Goal: Check status: Check status

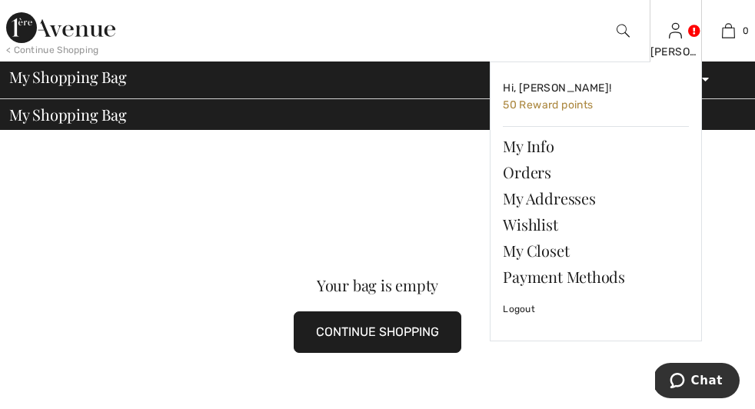
click at [669, 30] on img at bounding box center [675, 31] width 13 height 18
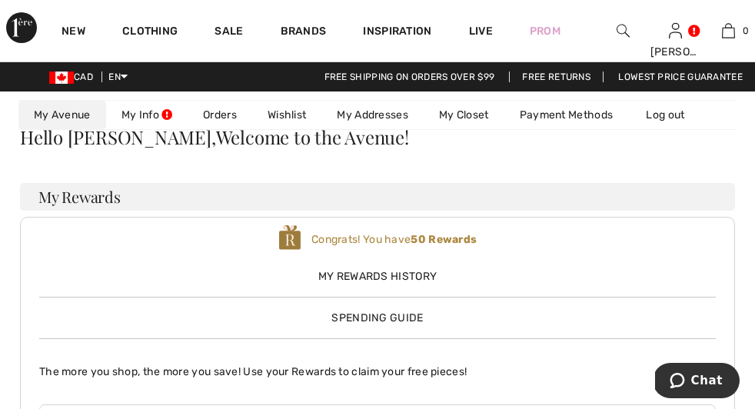
click at [188, 129] on link "Orders" at bounding box center [220, 115] width 65 height 28
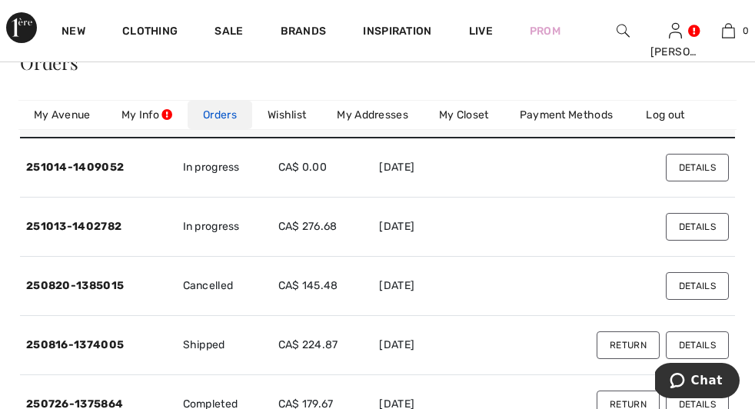
scroll to position [80, 0]
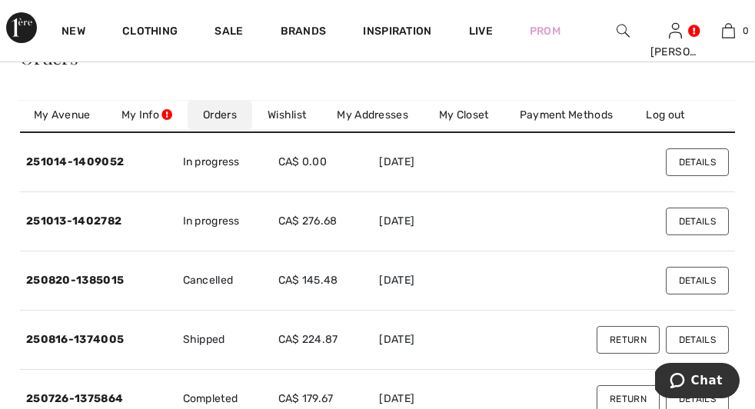
click at [688, 285] on button "Details" at bounding box center [697, 281] width 63 height 28
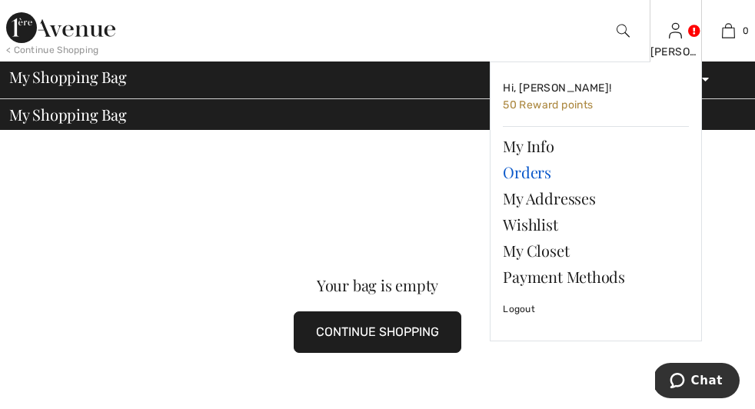
click at [527, 175] on link "Orders" at bounding box center [596, 172] width 186 height 26
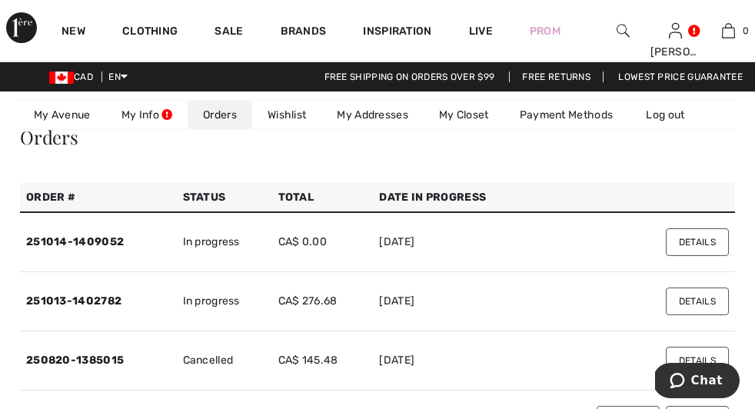
click at [683, 306] on button "Details" at bounding box center [697, 302] width 63 height 28
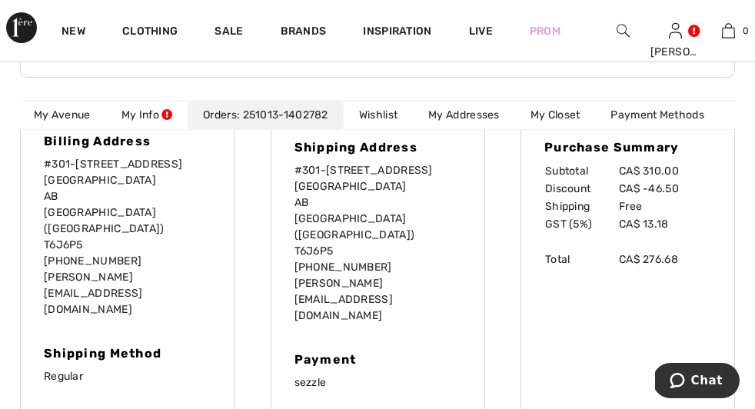
scroll to position [421, 0]
